Goal: Find specific page/section: Find specific page/section

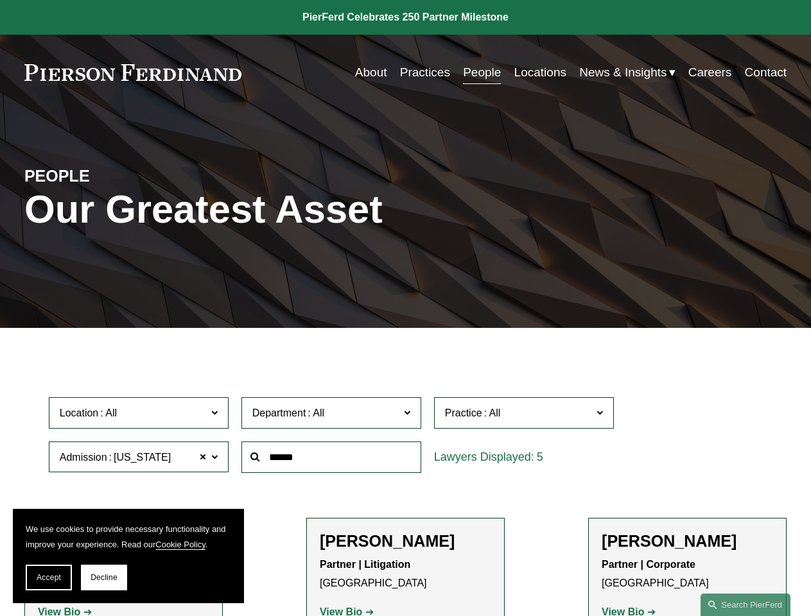
click at [49, 578] on span "Accept" at bounding box center [49, 577] width 24 height 9
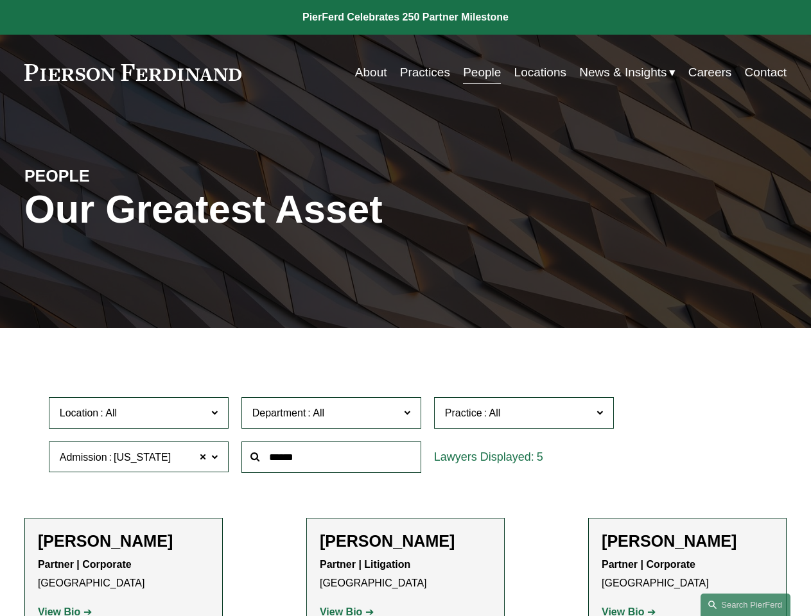
click at [104, 578] on p "Partner | Corporate [GEOGRAPHIC_DATA]" at bounding box center [123, 574] width 171 height 37
click at [405, 479] on div at bounding box center [331, 457] width 193 height 44
click at [405, 435] on div "Department All Corporate Employment, Labor, and Benefits Intellectual Property …" at bounding box center [331, 413] width 193 height 44
click at [139, 416] on span "Location" at bounding box center [133, 412] width 147 height 17
click at [332, 416] on span "Department" at bounding box center [325, 412] width 147 height 17
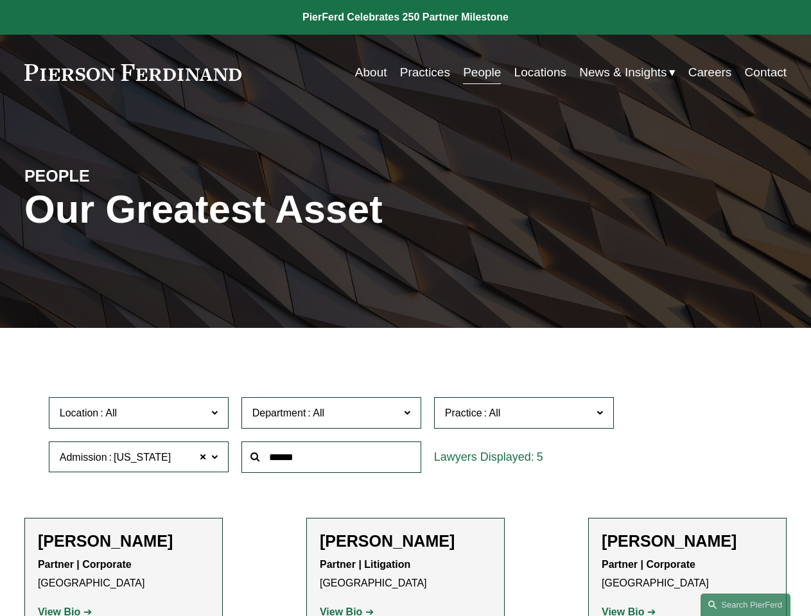
click at [524, 416] on span "Practice" at bounding box center [518, 412] width 147 height 17
click at [0, 0] on link "All" at bounding box center [0, 0] width 0 height 0
click at [332, 460] on input "text" at bounding box center [331, 457] width 180 height 31
